Goal: Task Accomplishment & Management: Use online tool/utility

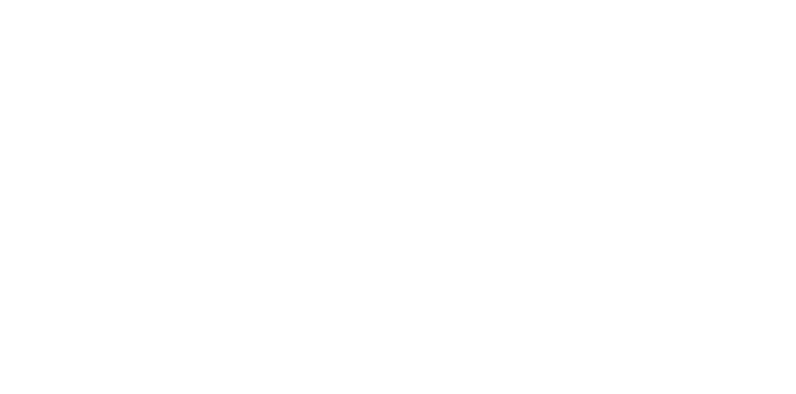
scroll to position [111, 0]
click at [665, 67] on button "Close" at bounding box center [642, 69] width 45 height 20
click at [165, 171] on button "Tracking" at bounding box center [106, 170] width 118 height 31
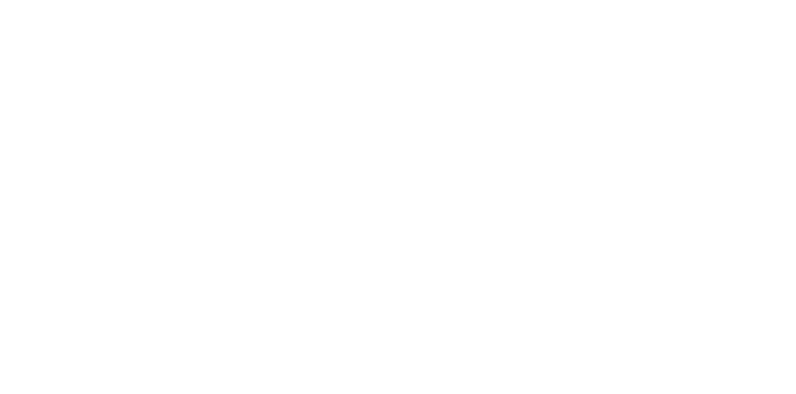
click at [529, 355] on button "button" at bounding box center [521, 351] width 16 height 16
type input "ma"
click at [795, 25] on div "Clock Off Team Member Select... Clock Off Cancel" at bounding box center [398, 197] width 796 height 394
click at [795, 394] on div "Clock Off Team Member Select... Clock Off Cancel" at bounding box center [398, 197] width 796 height 394
click at [795, 243] on div "Clock Off Team Member Select... Clock Off Cancel" at bounding box center [398, 197] width 796 height 394
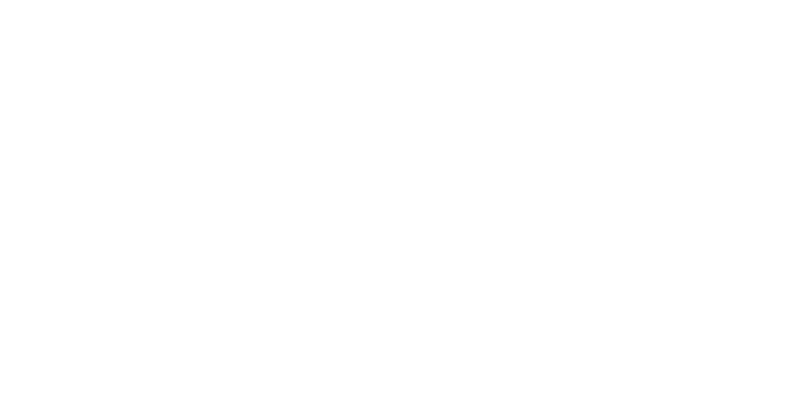
click at [502, 65] on icon at bounding box center [497, 65] width 7 height 10
click at [524, 350] on icon "button" at bounding box center [520, 351] width 6 height 6
click at [393, 195] on button "Clock Off" at bounding box center [359, 197] width 68 height 20
click at [165, 107] on button "Collaborate" at bounding box center [106, 108] width 118 height 31
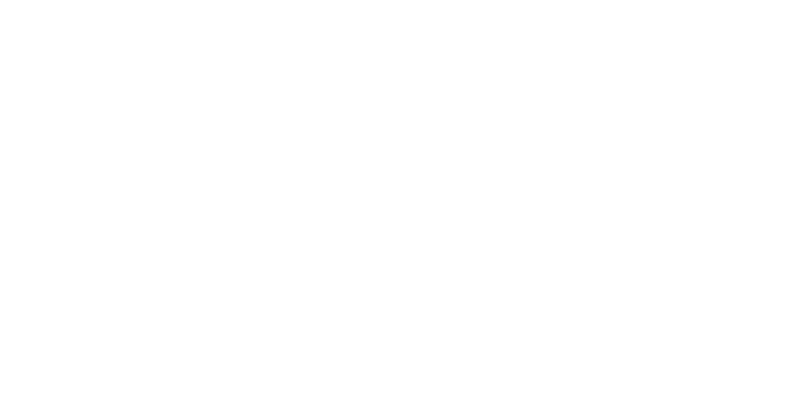
click at [625, 364] on icon "button" at bounding box center [620, 359] width 7 height 9
click at [560, 366] on div at bounding box center [400, 359] width 319 height 13
click at [700, 369] on button "Send" at bounding box center [674, 359] width 49 height 19
click at [665, 73] on button "Close" at bounding box center [642, 69] width 45 height 20
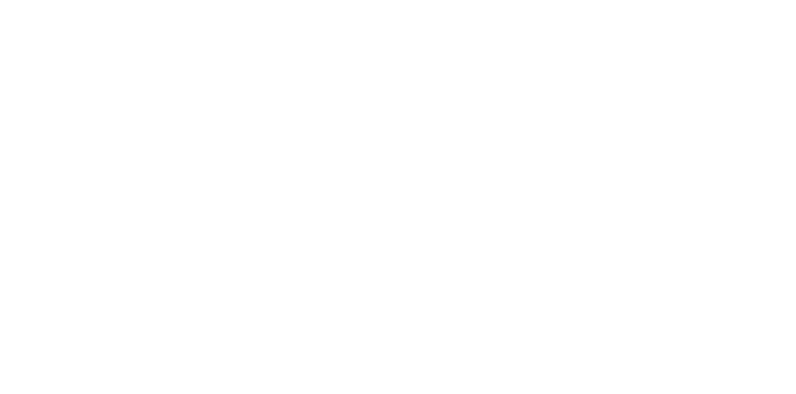
click at [165, 164] on button "Tracking" at bounding box center [106, 170] width 118 height 31
click at [501, 354] on icon "button" at bounding box center [498, 351] width 6 height 8
type input "m"
click at [393, 200] on button "Clock On" at bounding box center [359, 197] width 68 height 20
